Goal: Communication & Community: Participate in discussion

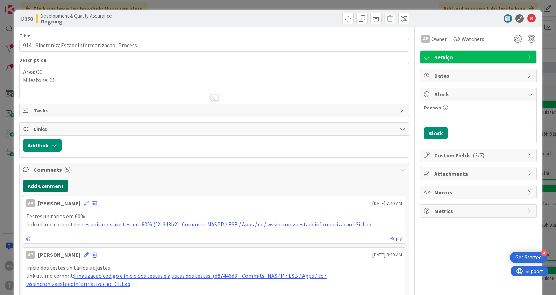
click at [49, 185] on button "Add Comment" at bounding box center [45, 185] width 45 height 13
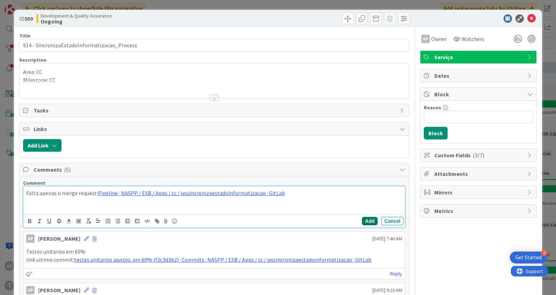
click at [369, 219] on button "Add" at bounding box center [370, 221] width 16 height 8
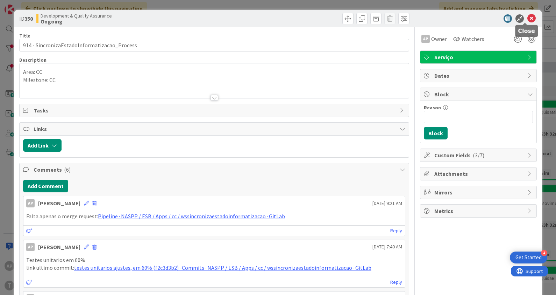
click at [528, 17] on icon at bounding box center [532, 18] width 8 height 8
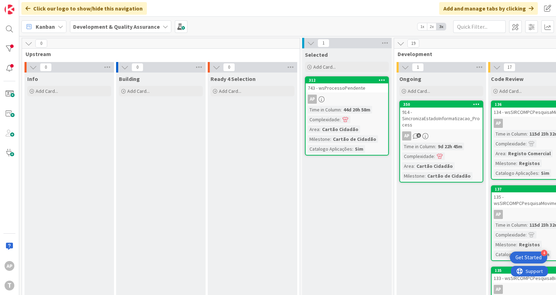
click at [331, 84] on div "743 - wsProcessoPendente" at bounding box center [347, 87] width 83 height 9
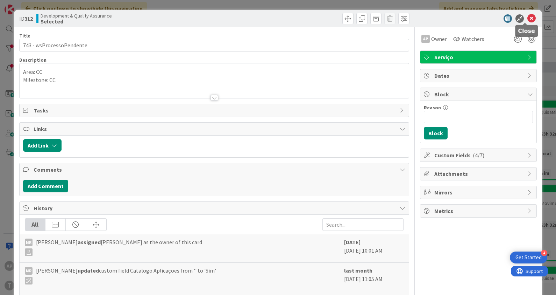
click at [528, 17] on icon at bounding box center [532, 18] width 8 height 8
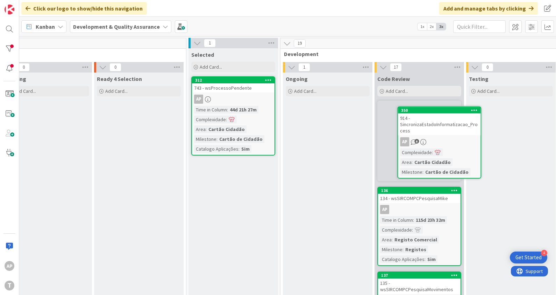
scroll to position [0, 118]
